Goal: Obtain resource: Download file/media

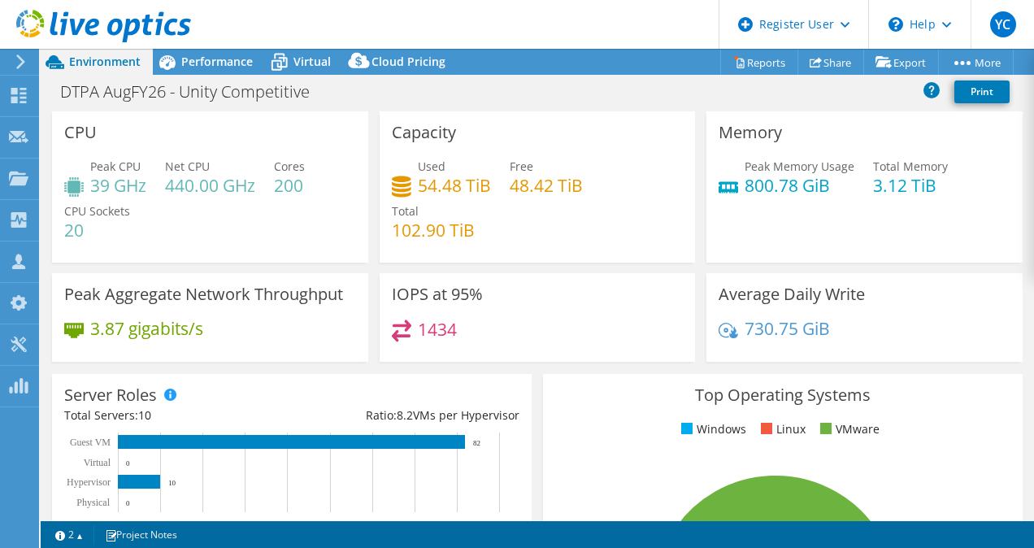
select select "USEast"
select select "USD"
click at [234, 70] on div "Performance" at bounding box center [209, 62] width 112 height 26
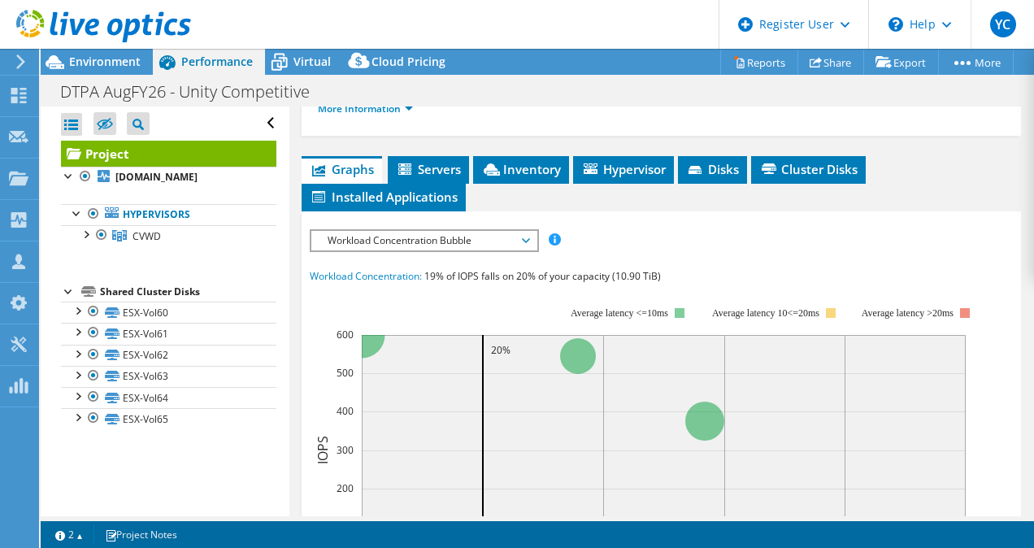
scroll to position [393, 0]
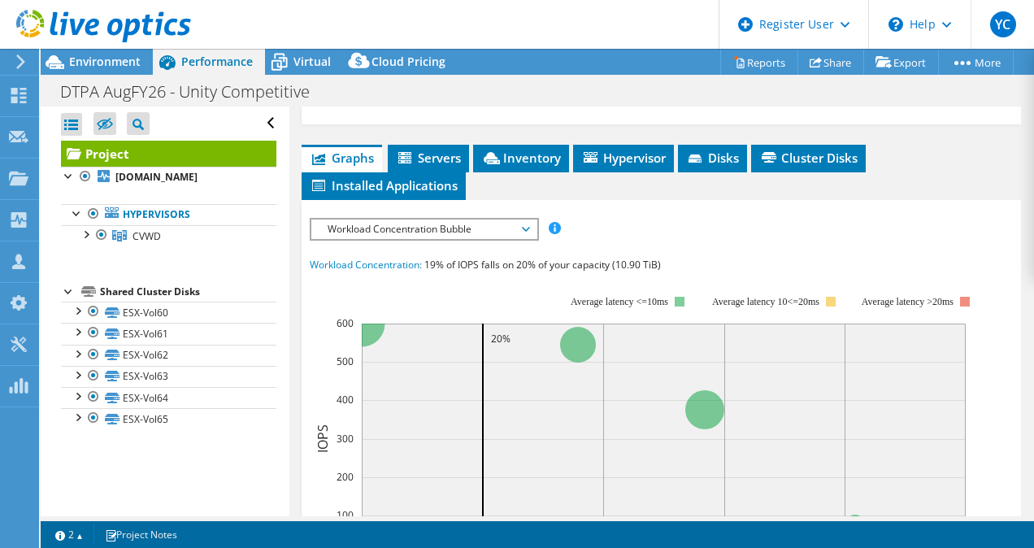
click at [514, 239] on span "Workload Concentration Bubble" at bounding box center [423, 229] width 209 height 20
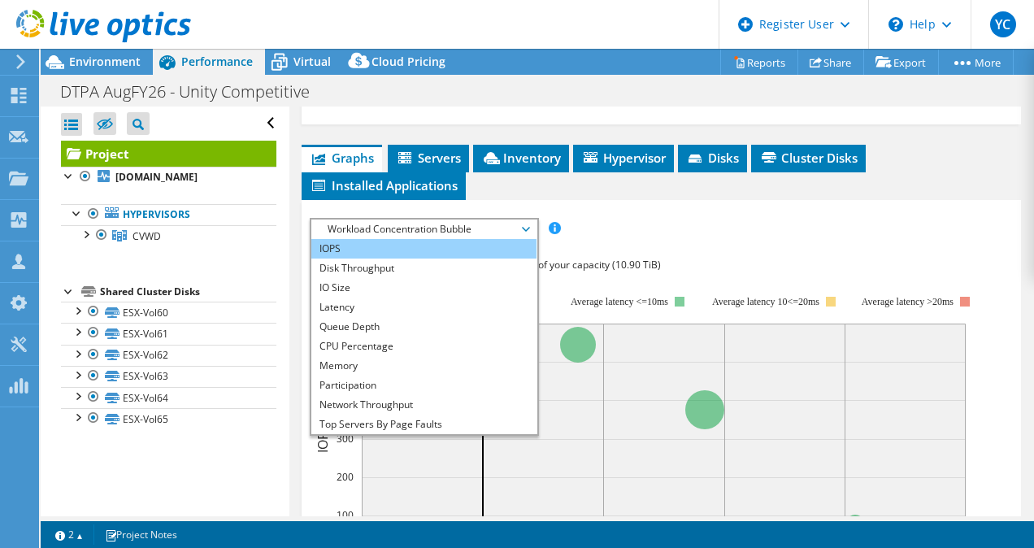
click at [404, 258] on li "IOPS" at bounding box center [423, 249] width 225 height 20
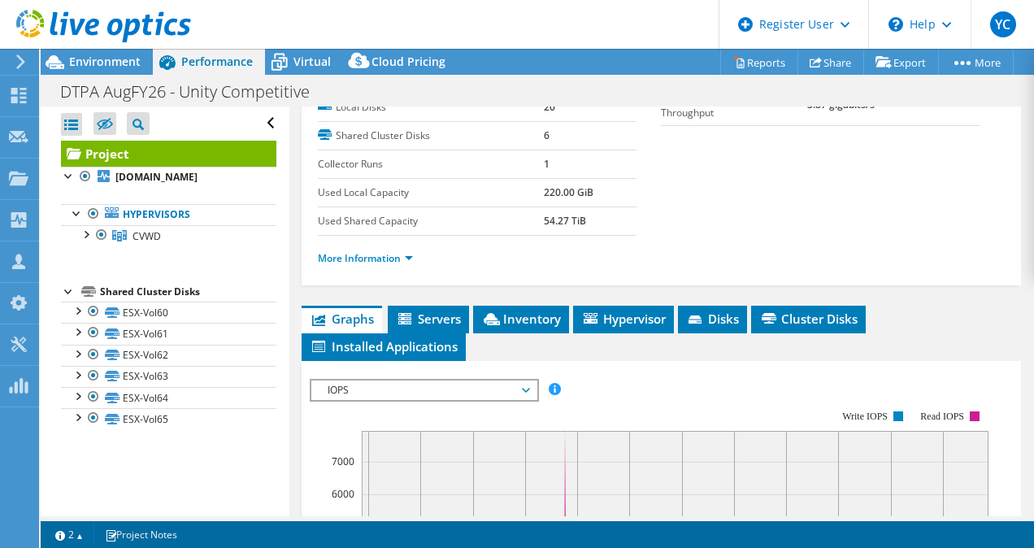
scroll to position [0, 0]
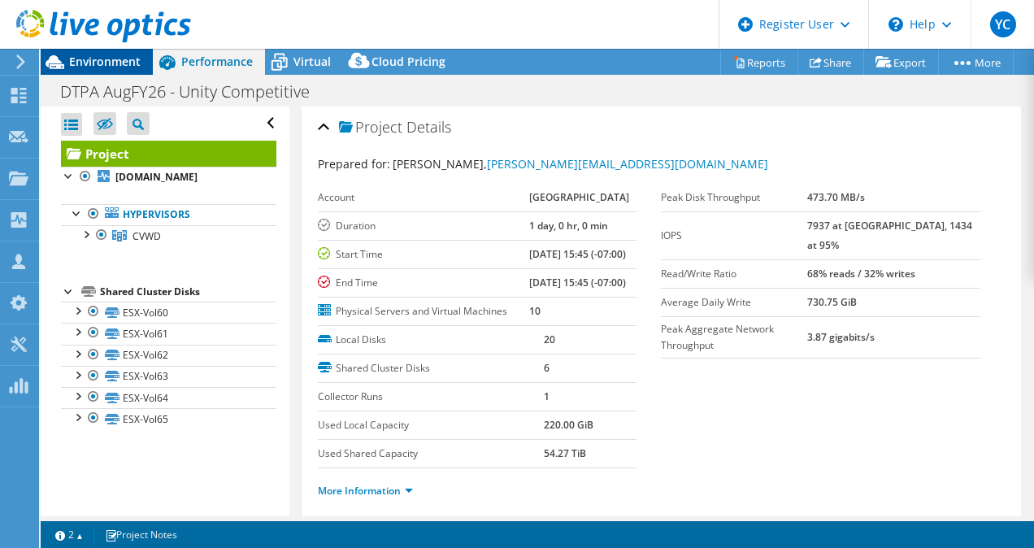
click at [130, 65] on span "Environment" at bounding box center [105, 61] width 72 height 15
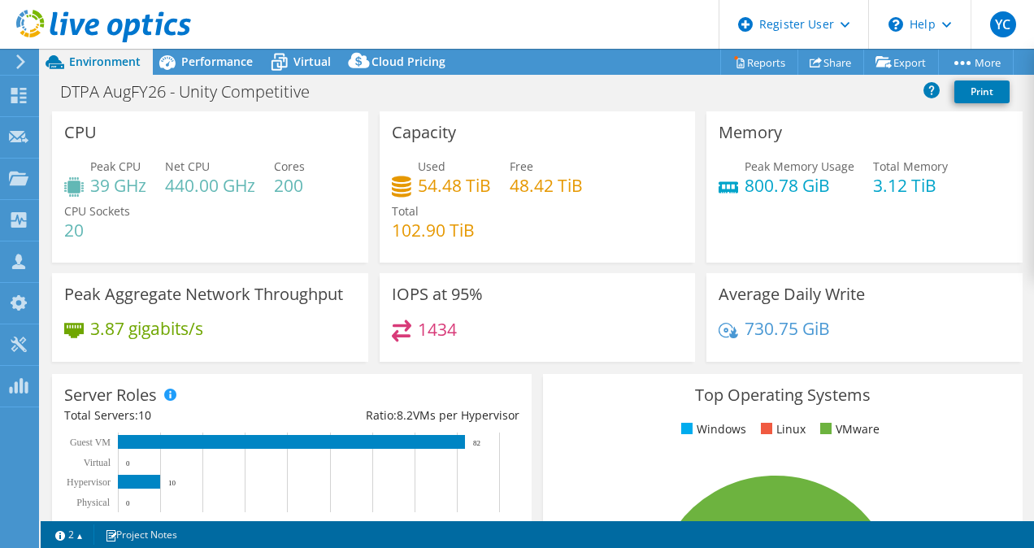
click at [457, 34] on header "YC Dell User [PERSON_NAME] [EMAIL_ADDRESS][PERSON_NAME][DOMAIN_NAME] Dell My Pr…" at bounding box center [517, 24] width 1034 height 49
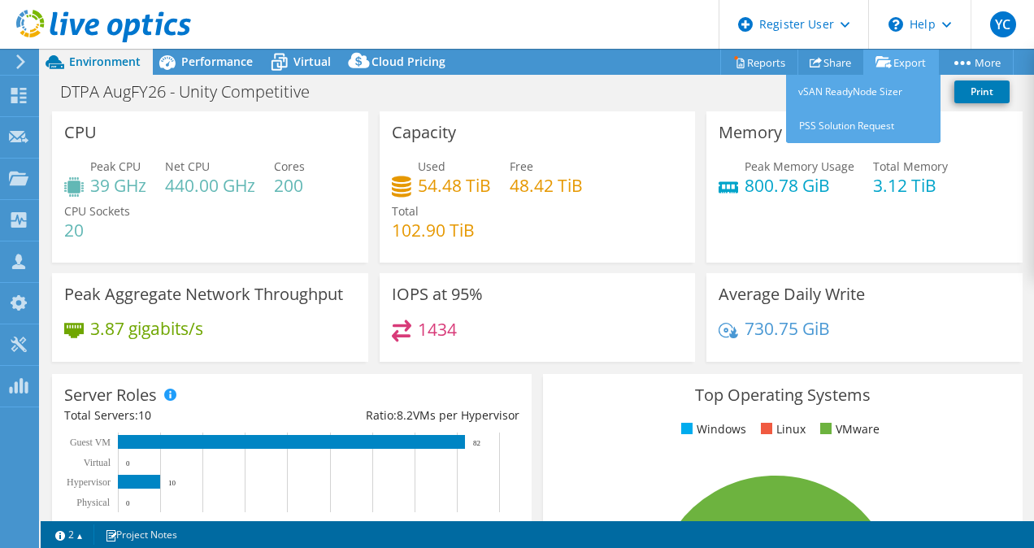
click at [897, 59] on link "Export" at bounding box center [901, 62] width 76 height 25
click at [897, 55] on link "Export" at bounding box center [901, 62] width 76 height 25
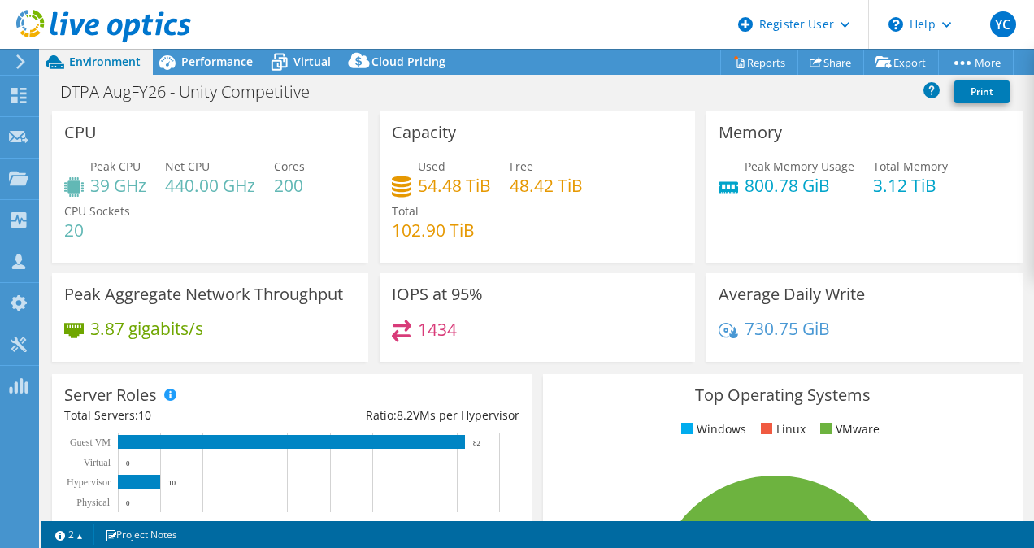
click at [679, 99] on div "DTPA AugFY26 - Unity Competitive Print" at bounding box center [537, 91] width 993 height 30
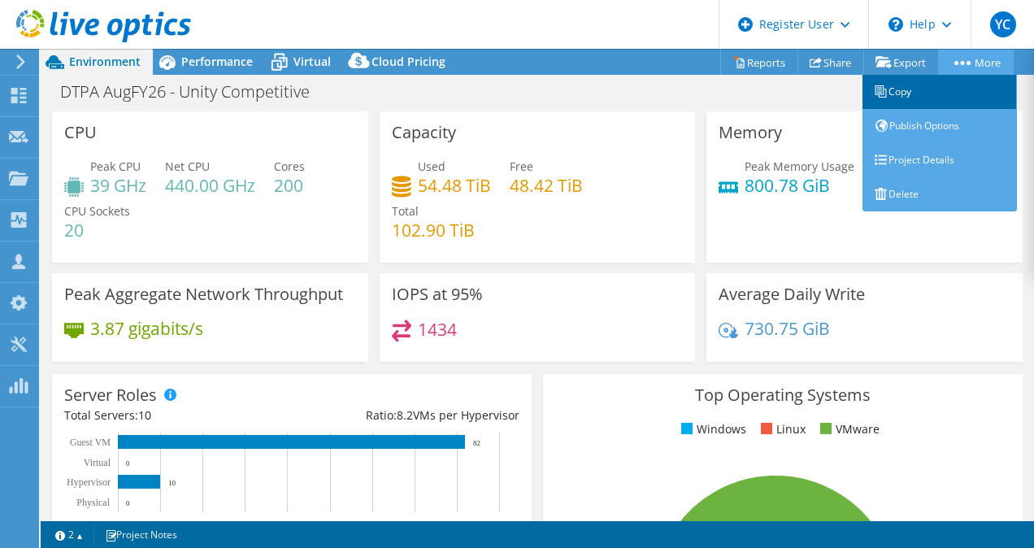
click at [935, 94] on link "Copy" at bounding box center [939, 92] width 154 height 34
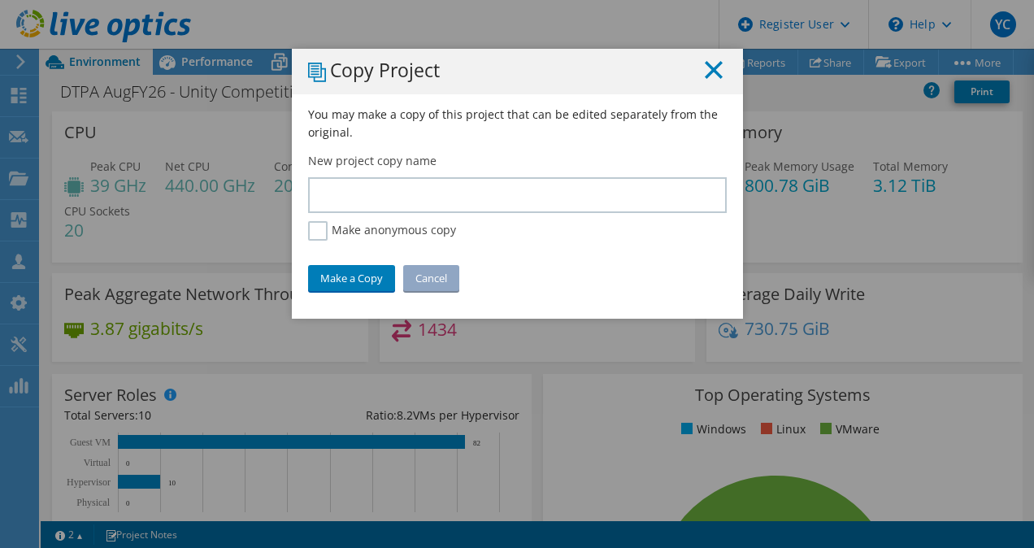
click at [714, 67] on icon at bounding box center [714, 70] width 18 height 18
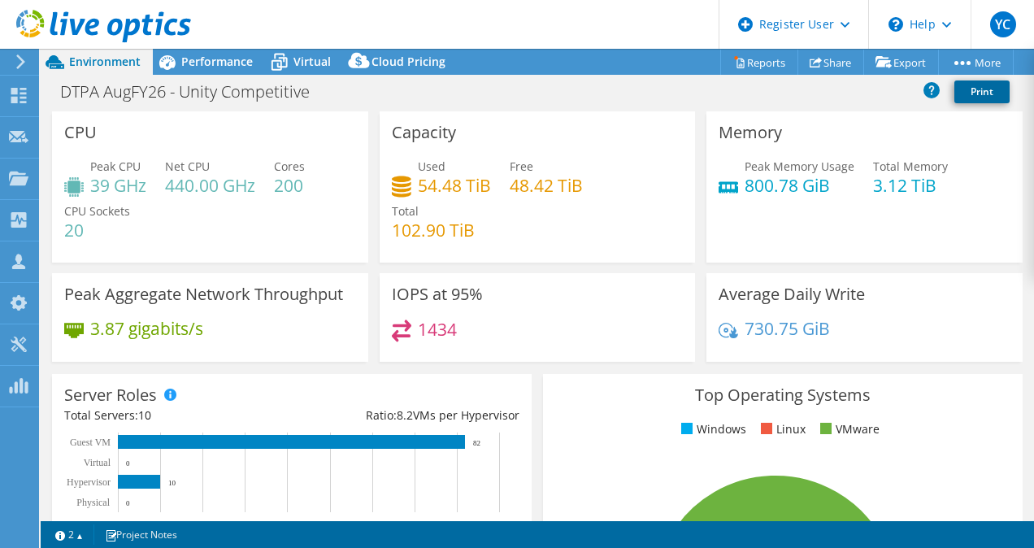
click at [974, 92] on link "Print" at bounding box center [981, 91] width 55 height 23
click at [776, 69] on link "Reports" at bounding box center [759, 62] width 78 height 25
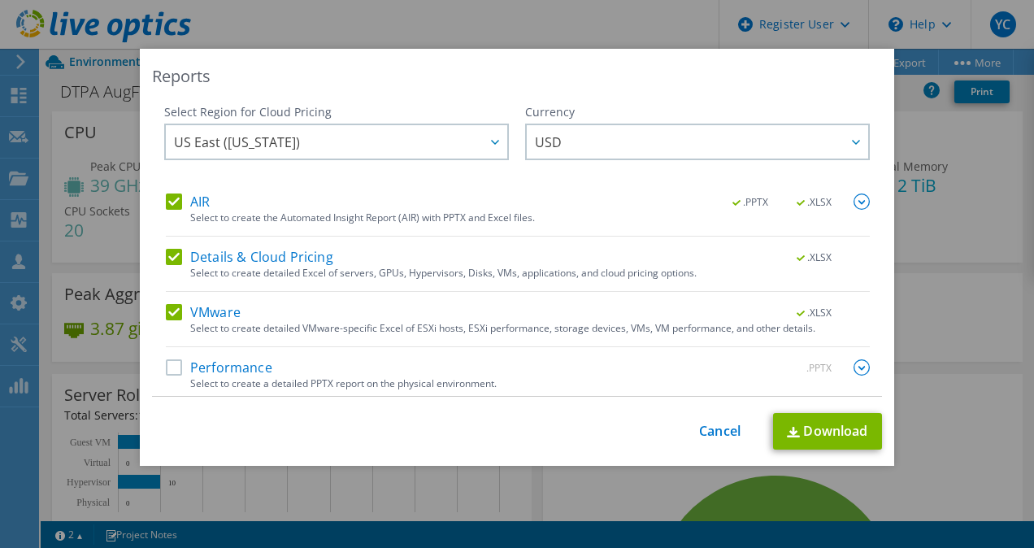
scroll to position [4, 0]
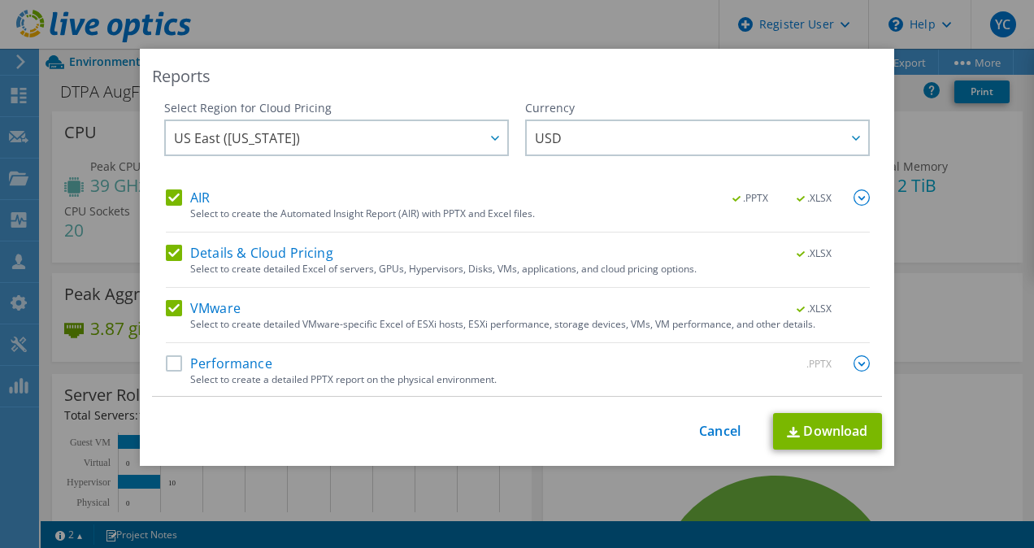
drag, startPoint x: 361, startPoint y: 76, endPoint x: 397, endPoint y: 208, distance: 136.6
click at [397, 208] on div "Reports Select Region for Cloud Pricing Asia Pacific ([GEOGRAPHIC_DATA]) [GEOGR…" at bounding box center [517, 257] width 754 height 417
drag, startPoint x: 397, startPoint y: 208, endPoint x: 367, endPoint y: 60, distance: 150.9
click at [367, 60] on div "Reports Select Region for Cloud Pricing Asia Pacific ([GEOGRAPHIC_DATA]) [GEOGR…" at bounding box center [517, 257] width 754 height 417
click at [400, 72] on div "Reports" at bounding box center [517, 76] width 730 height 23
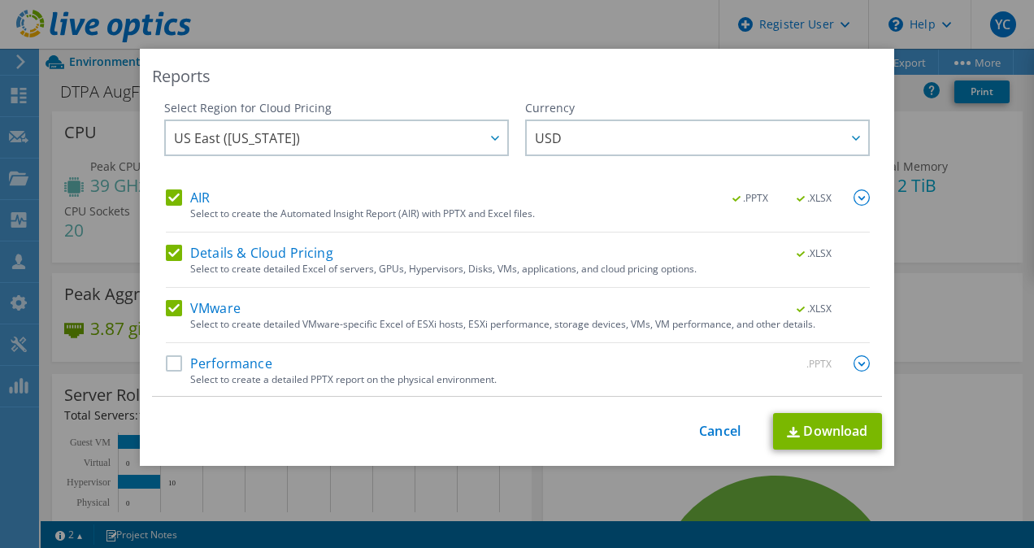
click at [168, 357] on label "Performance" at bounding box center [219, 363] width 106 height 16
click at [0, 0] on input "Performance" at bounding box center [0, 0] width 0 height 0
click at [806, 419] on link "Download" at bounding box center [827, 431] width 109 height 37
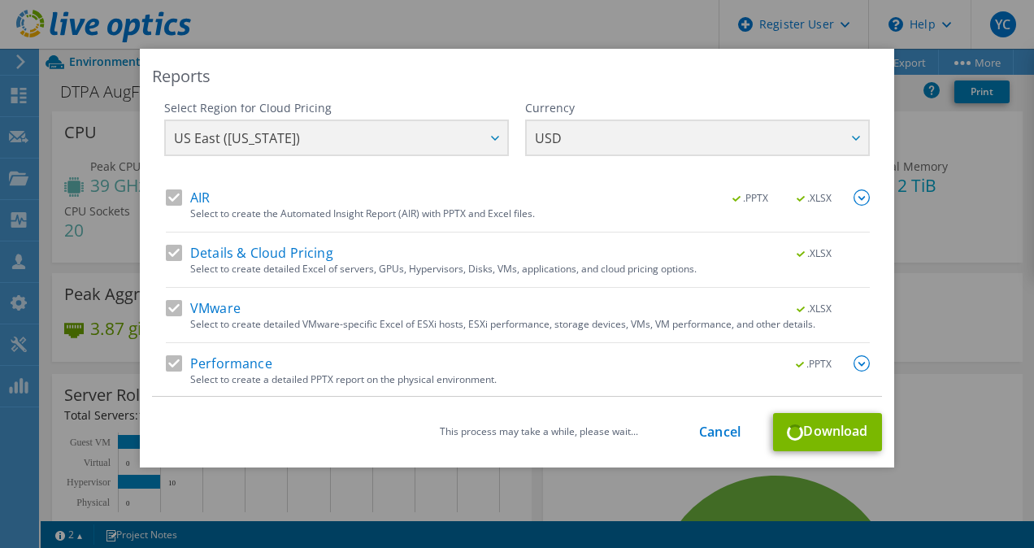
click at [630, 340] on div "VMware .XLSX Select to create detailed VMware-specific Excel of ESXi hosts, ESX…" at bounding box center [518, 321] width 704 height 43
click at [704, 435] on link "Cancel" at bounding box center [719, 431] width 41 height 15
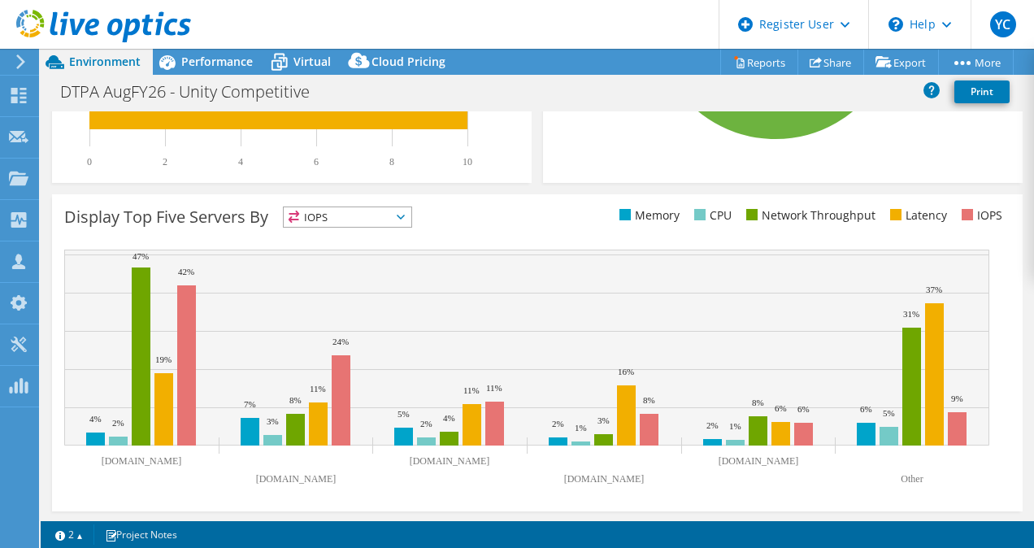
scroll to position [0, 0]
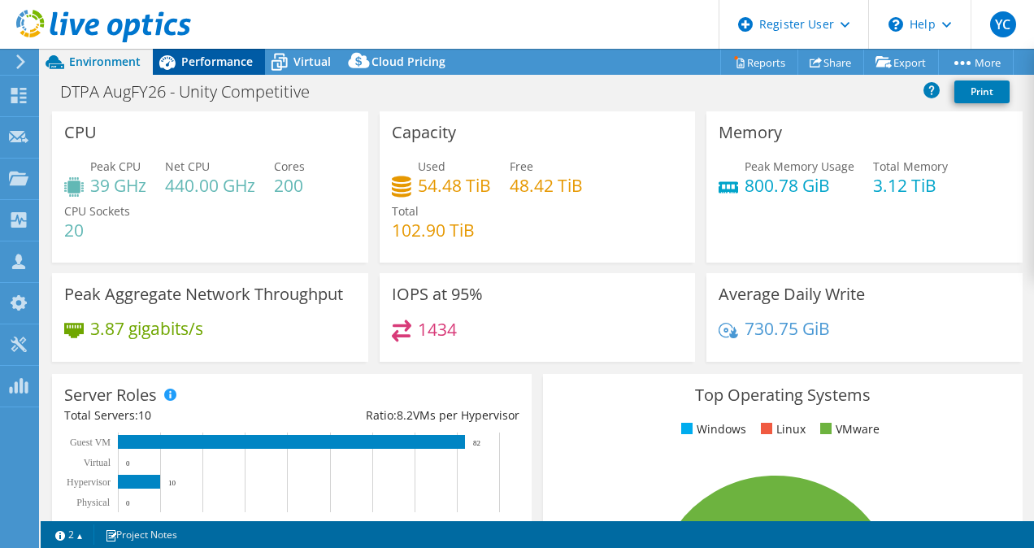
click at [197, 54] on span "Performance" at bounding box center [217, 61] width 72 height 15
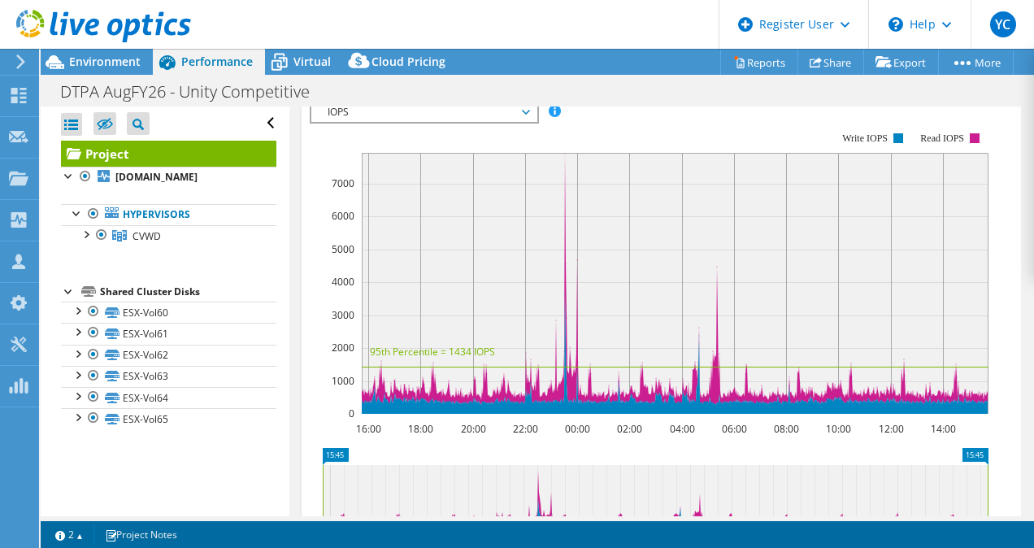
scroll to position [510, 0]
click at [523, 122] on span "IOPS" at bounding box center [423, 112] width 209 height 20
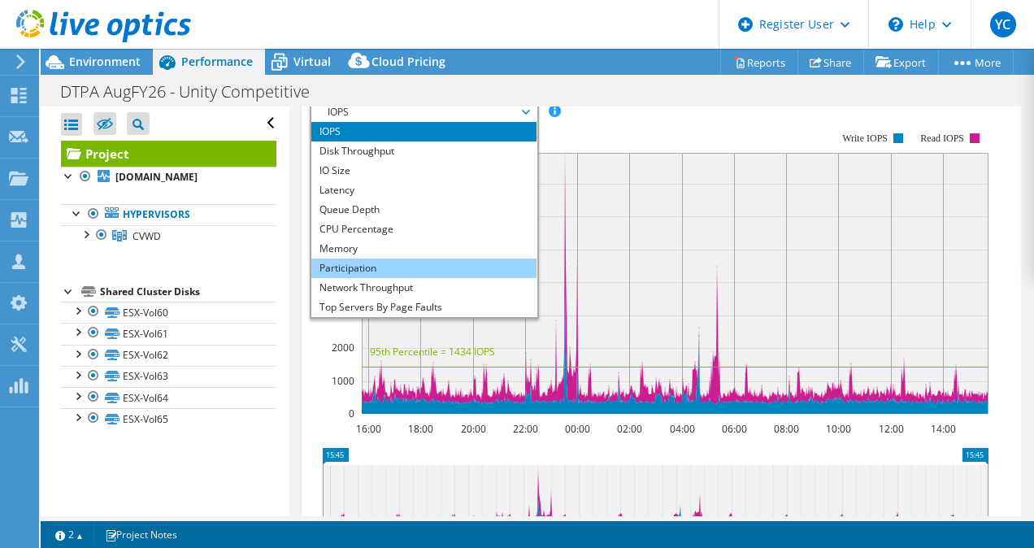
scroll to position [59, 0]
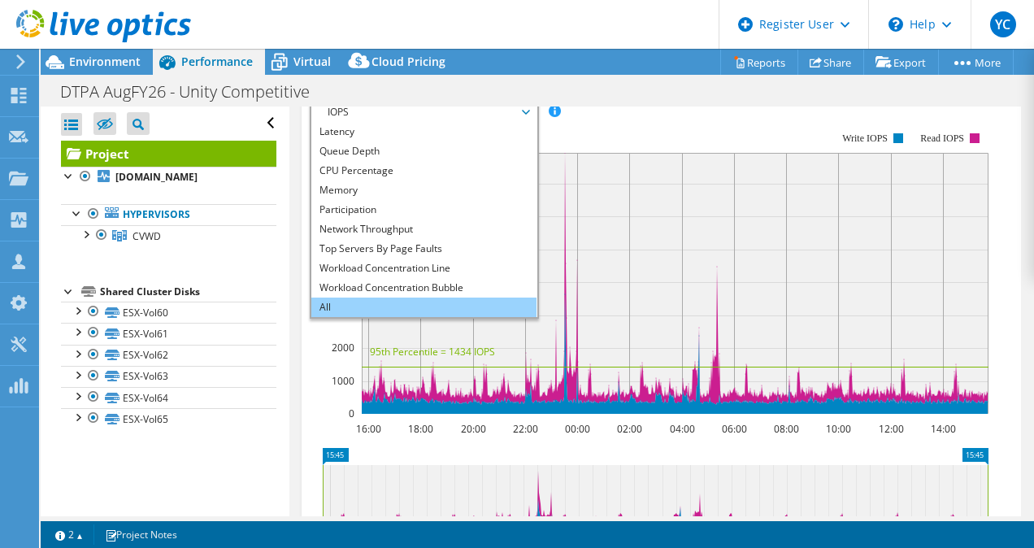
click at [393, 317] on li "All" at bounding box center [423, 307] width 225 height 20
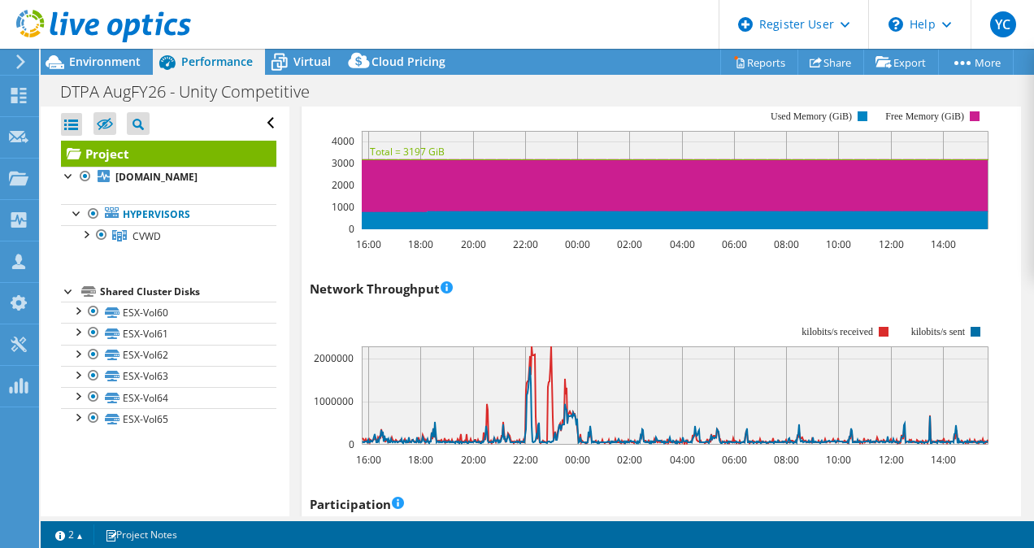
scroll to position [1851, 0]
